Goal: Information Seeking & Learning: Learn about a topic

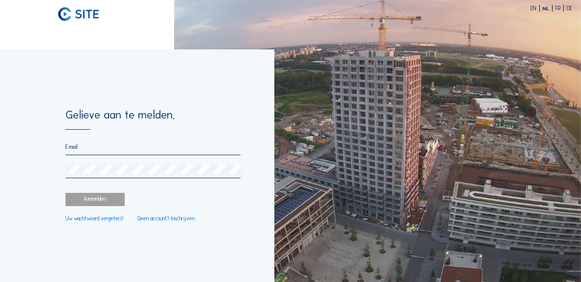
type input "[PERSON_NAME][EMAIL_ADDRESS][DOMAIN_NAME]"
click at [110, 199] on div "Aanmelden." at bounding box center [95, 199] width 59 height 13
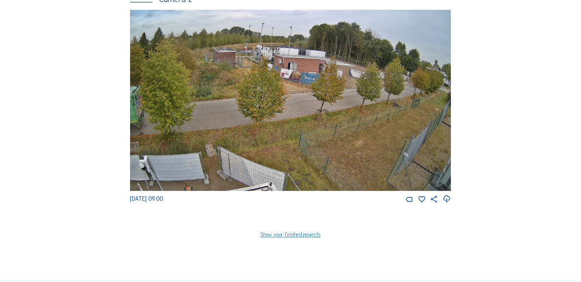
scroll to position [313, 0]
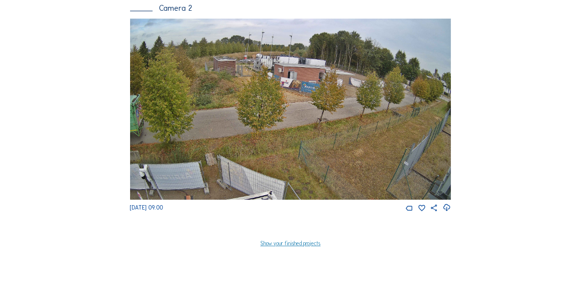
click at [287, 122] on img at bounding box center [290, 109] width 321 height 181
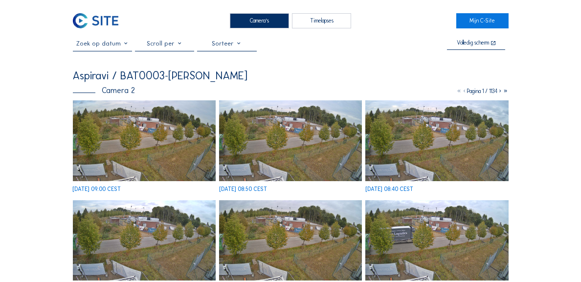
click at [113, 50] on div at bounding box center [102, 45] width 59 height 11
click at [110, 46] on input "text" at bounding box center [102, 43] width 59 height 7
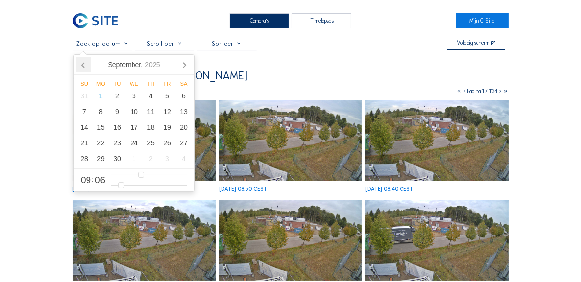
click at [89, 62] on icon at bounding box center [84, 65] width 16 height 16
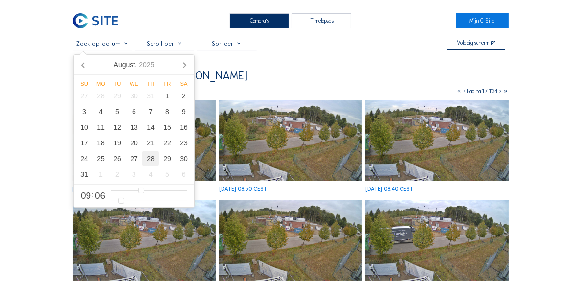
click at [150, 161] on div "28" at bounding box center [150, 159] width 17 height 16
type input "[DATE] 09:06"
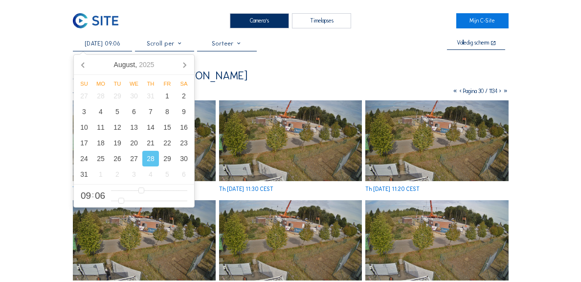
click at [289, 144] on img at bounding box center [290, 140] width 143 height 81
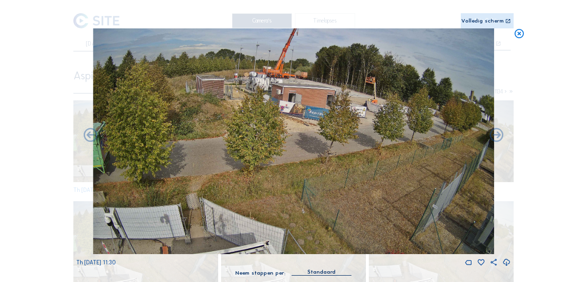
click at [472, 19] on div "Volledig scherm" at bounding box center [482, 21] width 43 height 6
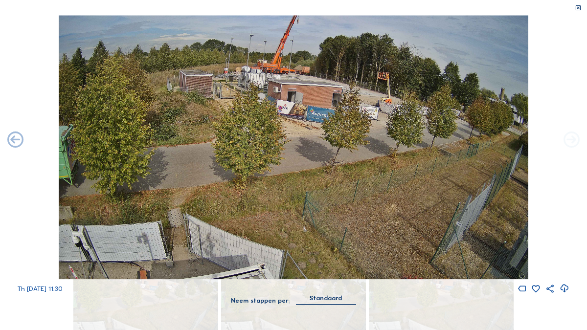
click at [572, 137] on icon at bounding box center [571, 141] width 19 height 20
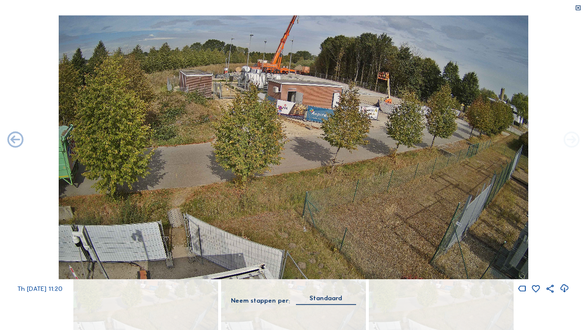
click at [572, 137] on icon at bounding box center [571, 141] width 19 height 20
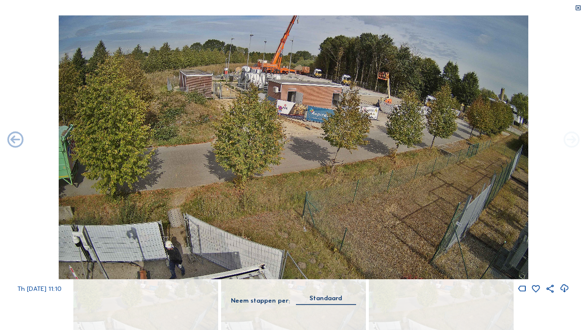
click at [571, 141] on icon at bounding box center [571, 141] width 19 height 20
click at [570, 137] on icon at bounding box center [571, 141] width 19 height 20
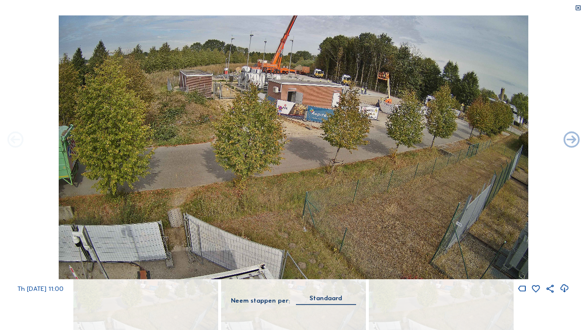
click at [18, 137] on icon at bounding box center [15, 141] width 19 height 20
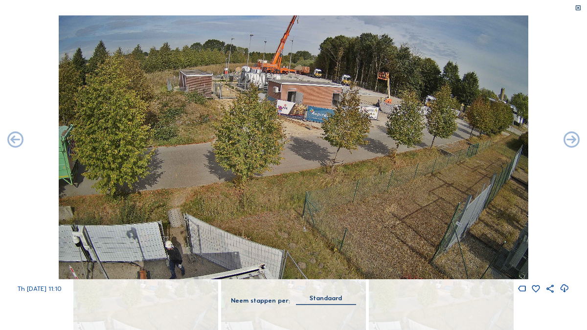
click at [18, 137] on icon at bounding box center [15, 141] width 19 height 20
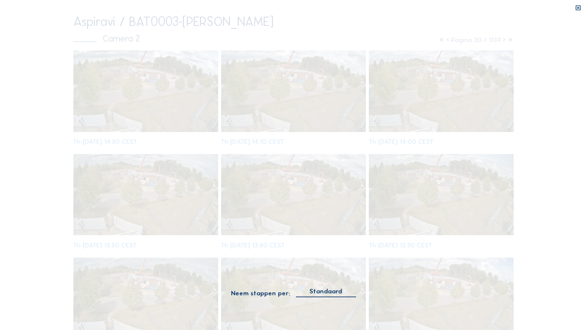
click at [18, 137] on div "Scroll om door de tijd te reizen | Druk op de 'Alt'-[PERSON_NAME] + scroll om t…" at bounding box center [293, 165] width 587 height 330
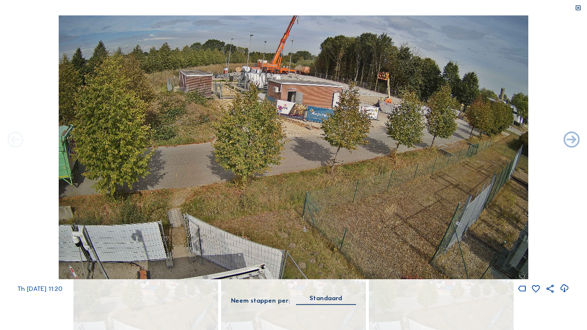
click at [16, 140] on icon at bounding box center [15, 141] width 19 height 20
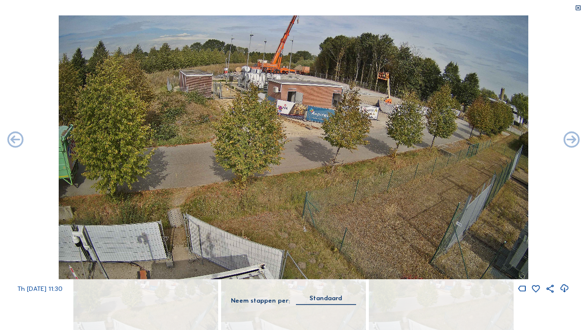
click at [16, 140] on icon at bounding box center [15, 141] width 19 height 20
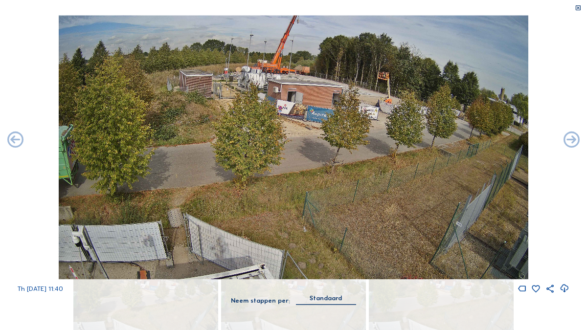
click at [16, 140] on icon at bounding box center [15, 141] width 19 height 20
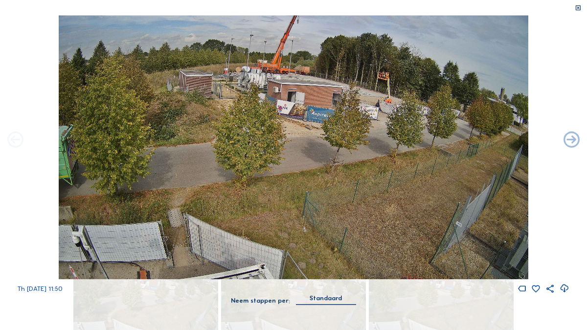
click at [16, 139] on icon at bounding box center [15, 141] width 19 height 20
click at [18, 140] on icon at bounding box center [15, 141] width 19 height 20
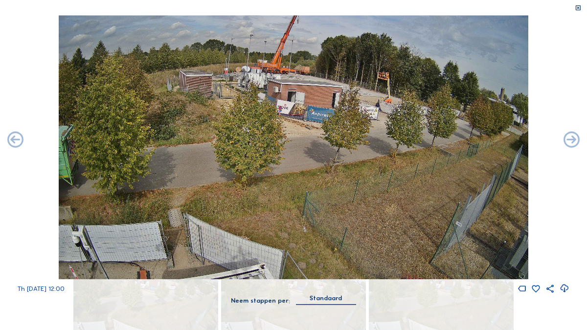
click at [18, 140] on icon at bounding box center [15, 141] width 19 height 20
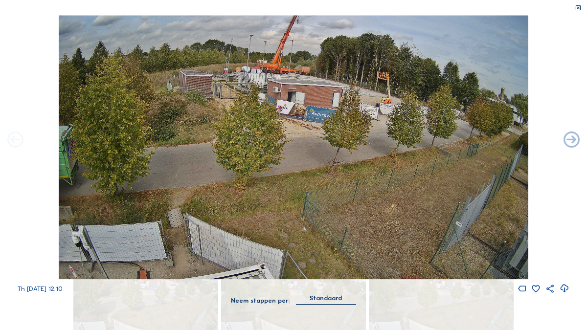
click at [14, 142] on icon at bounding box center [15, 141] width 19 height 20
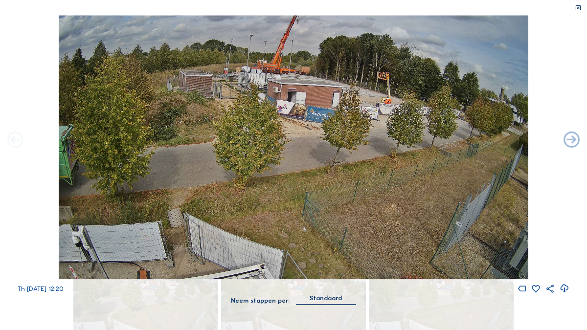
click at [14, 142] on icon at bounding box center [15, 141] width 19 height 20
click at [17, 144] on icon at bounding box center [15, 141] width 19 height 20
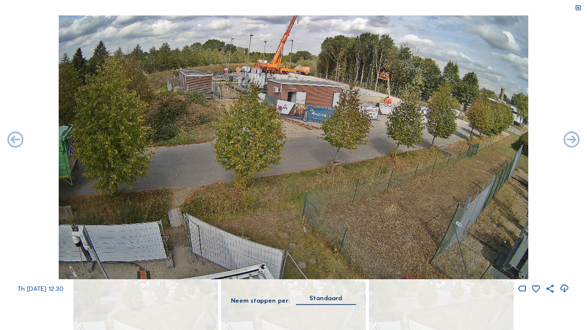
click at [17, 144] on icon at bounding box center [15, 141] width 19 height 20
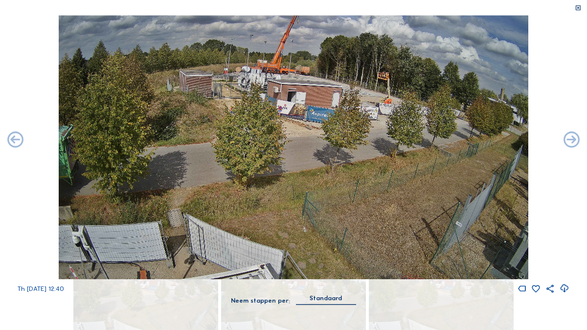
click at [17, 144] on icon at bounding box center [15, 141] width 19 height 20
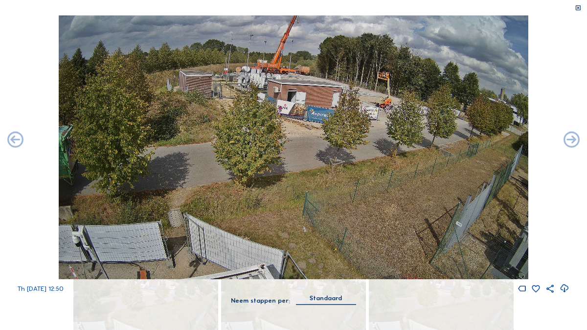
click at [17, 144] on icon at bounding box center [15, 141] width 19 height 20
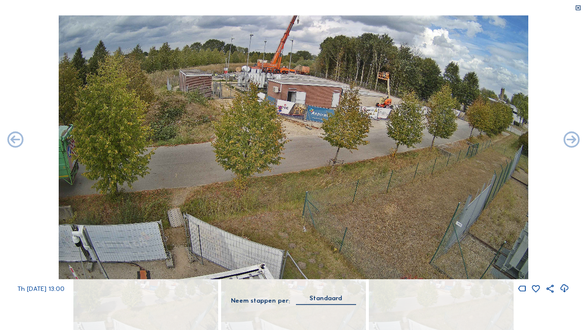
click at [17, 144] on icon at bounding box center [15, 141] width 19 height 20
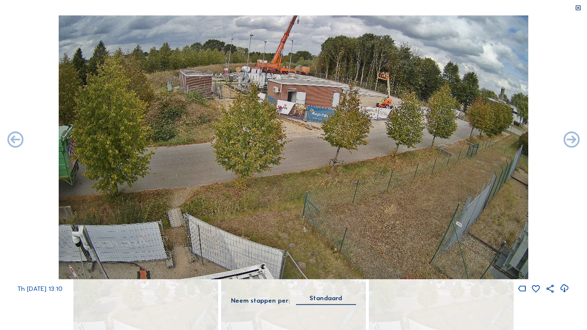
click at [17, 144] on icon at bounding box center [15, 141] width 19 height 20
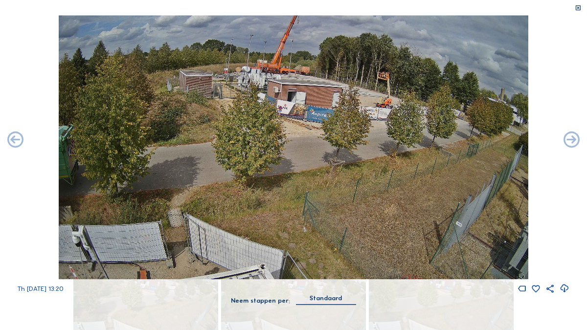
click at [17, 144] on icon at bounding box center [15, 141] width 19 height 20
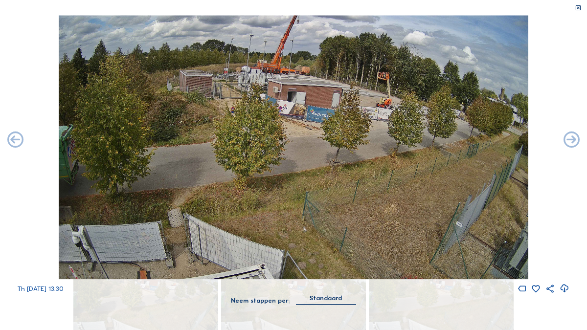
click at [17, 144] on icon at bounding box center [15, 141] width 19 height 20
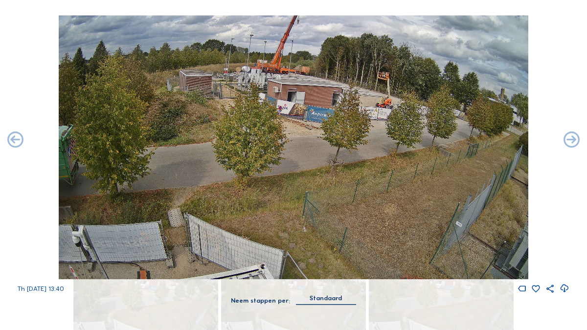
click at [17, 144] on icon at bounding box center [15, 141] width 19 height 20
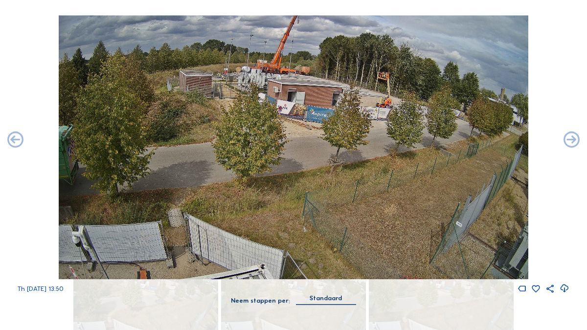
click at [17, 144] on icon at bounding box center [15, 141] width 19 height 20
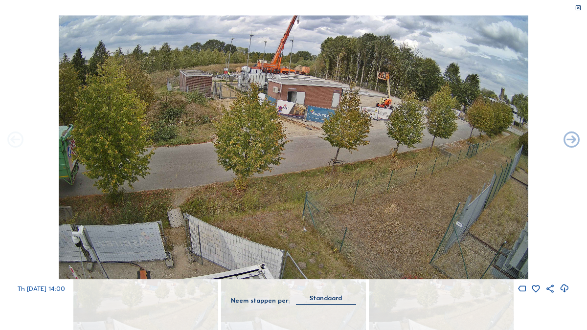
click at [17, 142] on icon at bounding box center [15, 141] width 19 height 20
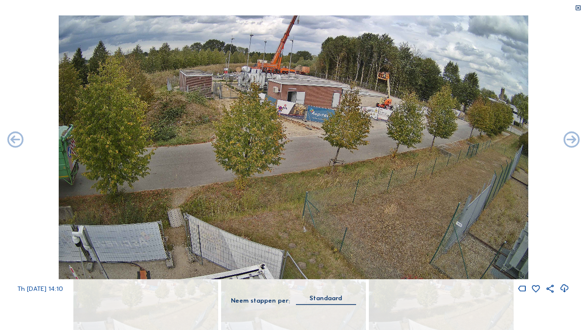
click at [17, 142] on icon at bounding box center [15, 141] width 19 height 20
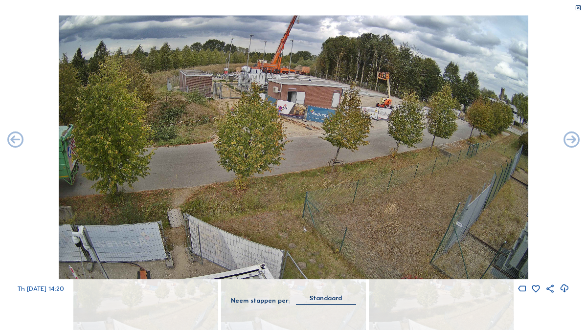
click at [17, 142] on icon at bounding box center [15, 141] width 19 height 20
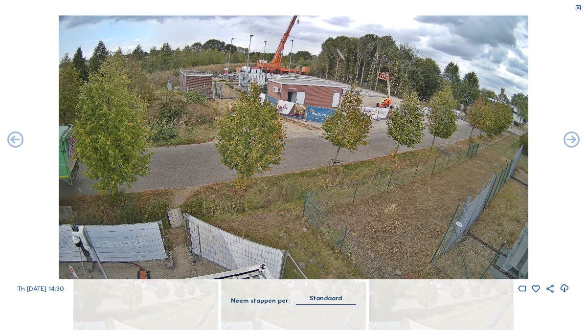
click at [17, 142] on icon at bounding box center [15, 141] width 19 height 20
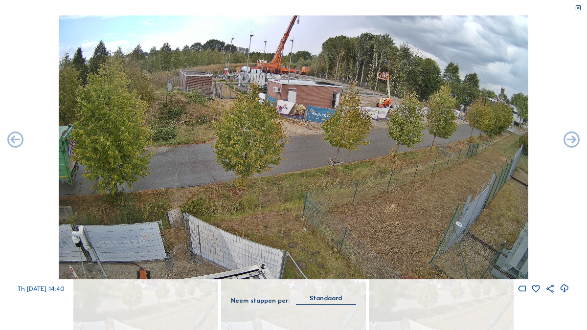
click at [17, 142] on icon at bounding box center [15, 141] width 19 height 20
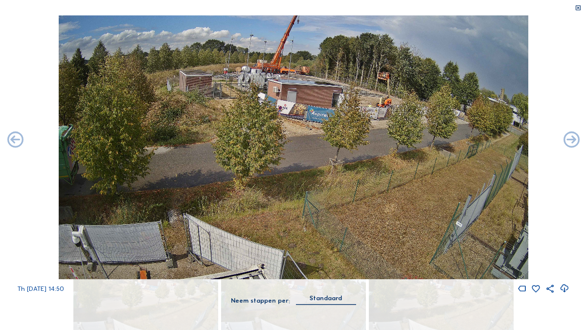
click at [17, 142] on icon at bounding box center [15, 141] width 19 height 20
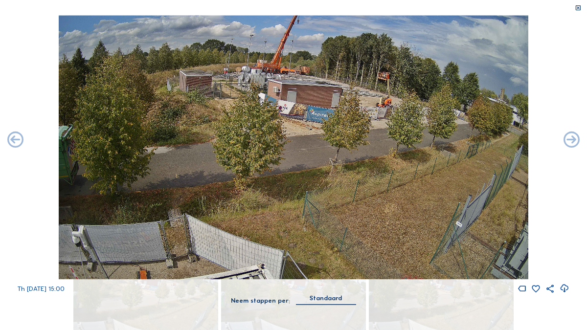
click at [17, 142] on icon at bounding box center [15, 141] width 19 height 20
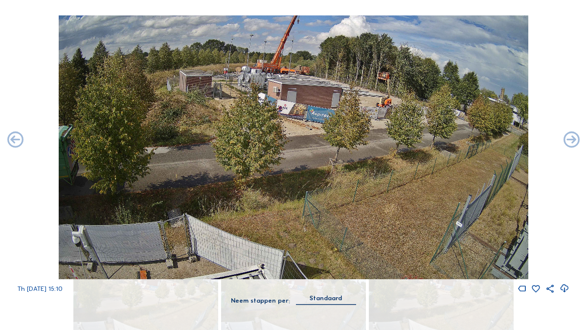
click at [17, 142] on icon at bounding box center [15, 141] width 19 height 20
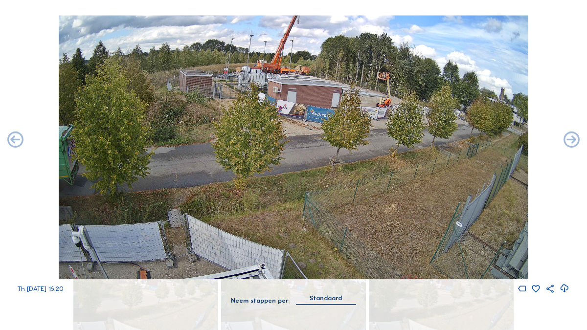
click at [17, 142] on icon at bounding box center [15, 141] width 19 height 20
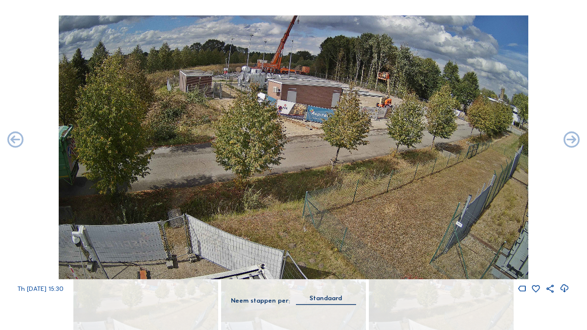
click at [17, 142] on icon at bounding box center [15, 141] width 19 height 20
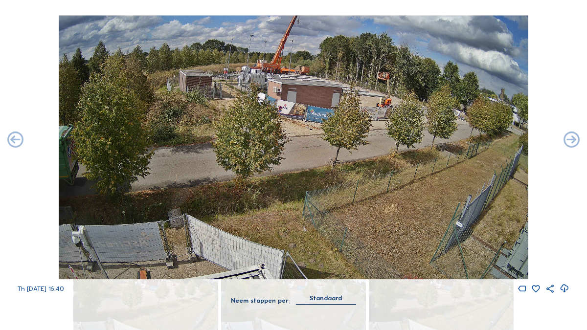
click at [17, 142] on icon at bounding box center [15, 141] width 19 height 20
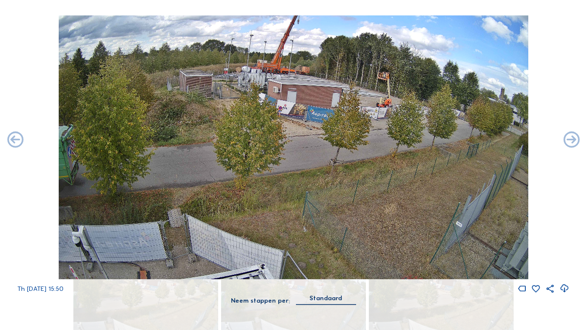
click at [17, 142] on icon at bounding box center [15, 141] width 19 height 20
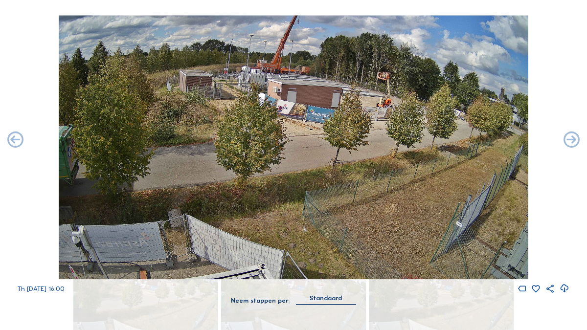
click at [17, 142] on icon at bounding box center [15, 141] width 19 height 20
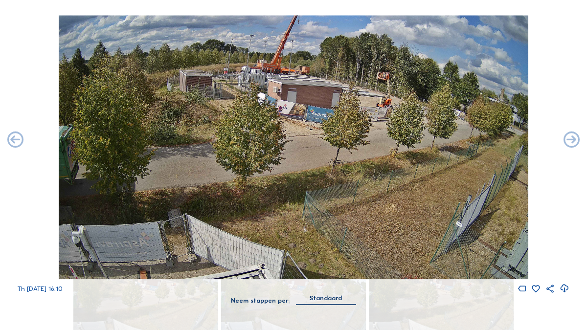
click at [17, 142] on icon at bounding box center [15, 141] width 19 height 20
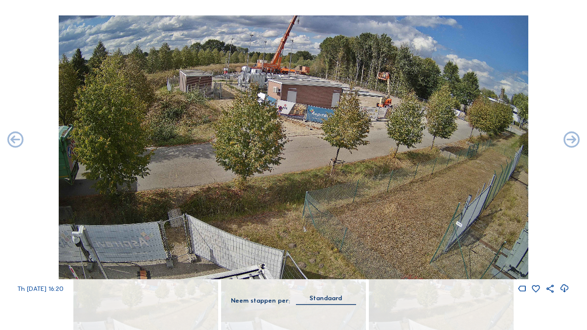
click at [17, 142] on icon at bounding box center [15, 141] width 19 height 20
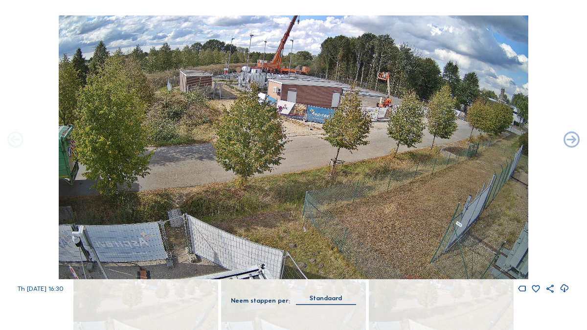
click at [17, 142] on icon at bounding box center [15, 141] width 19 height 20
click at [15, 142] on icon at bounding box center [15, 141] width 19 height 20
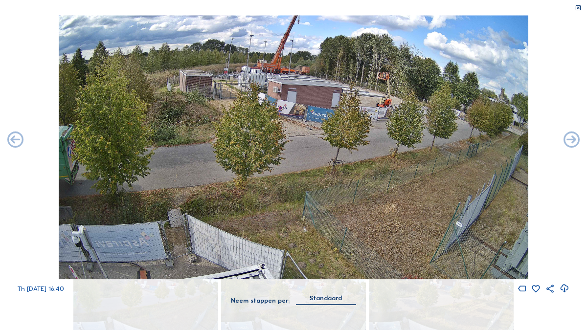
click at [579, 8] on icon at bounding box center [578, 8] width 6 height 6
